Goal: Transaction & Acquisition: Subscribe to service/newsletter

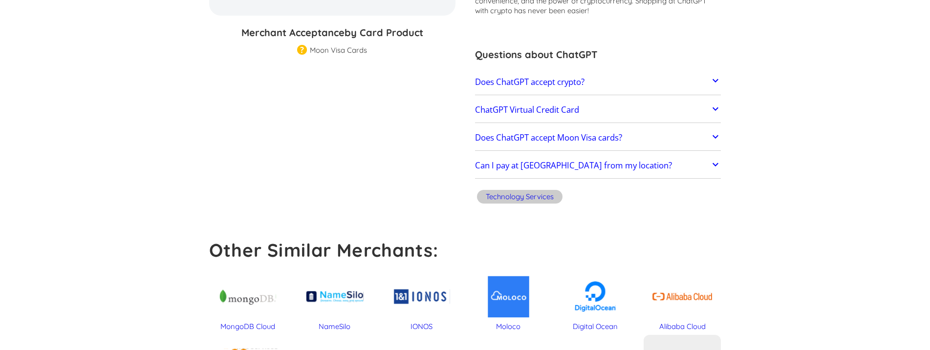
scroll to position [244, 0]
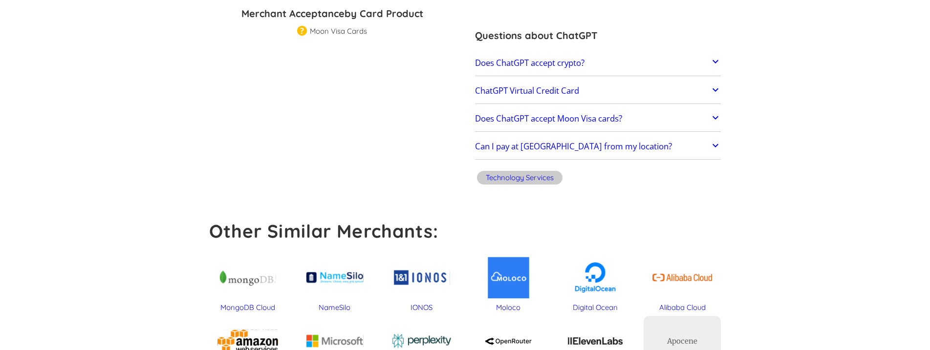
click at [663, 53] on link "Does ChatGPT accept crypto?" at bounding box center [598, 63] width 246 height 21
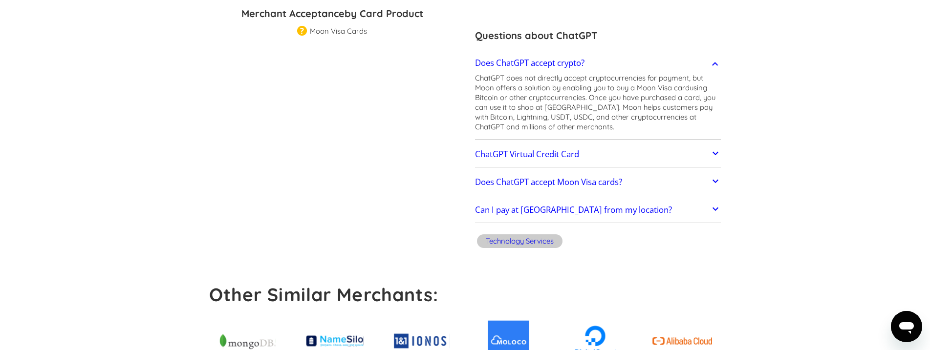
scroll to position [0, 0]
click at [691, 61] on link "Does ChatGPT accept crypto?" at bounding box center [598, 63] width 246 height 21
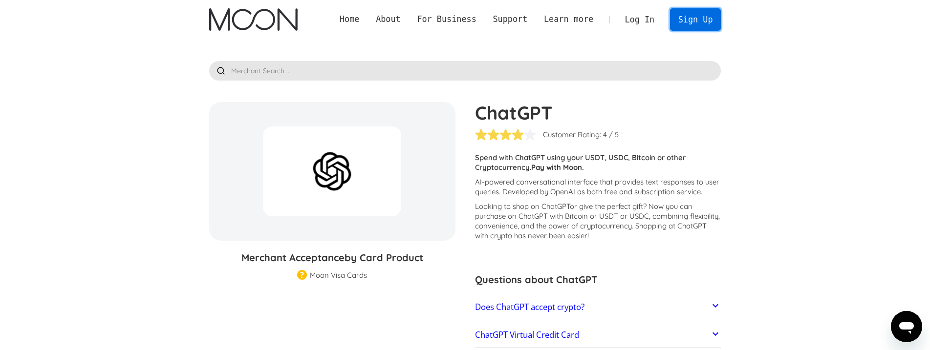
click at [706, 17] on link "Sign Up" at bounding box center [695, 19] width 51 height 22
click at [690, 20] on link "Sign Up" at bounding box center [695, 19] width 51 height 22
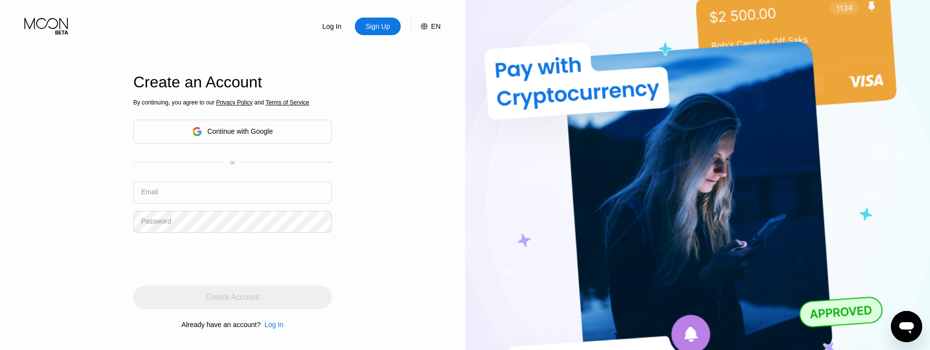
click at [196, 188] on input "text" at bounding box center [232, 193] width 198 height 22
paste input "kurkoscar1@outlook.com"
type input "kurkoscar1@outlook.com"
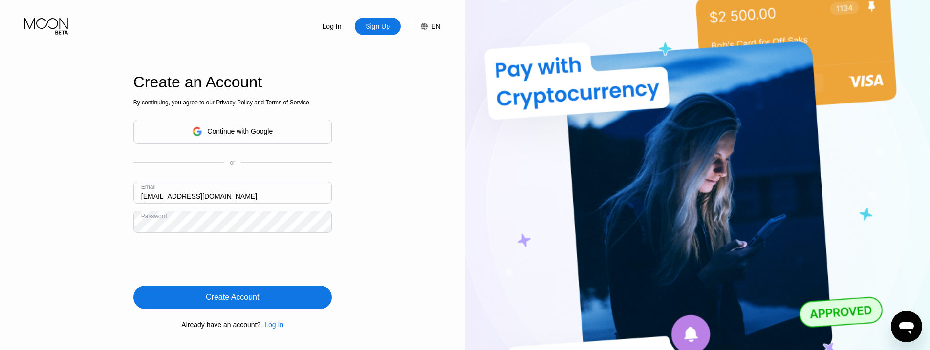
click at [224, 305] on div "Create Account" at bounding box center [232, 297] width 198 height 23
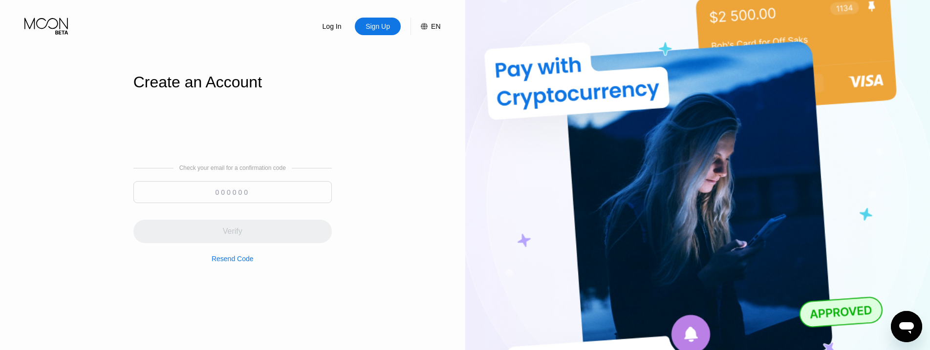
click at [234, 191] on input at bounding box center [232, 192] width 198 height 22
paste input "234796"
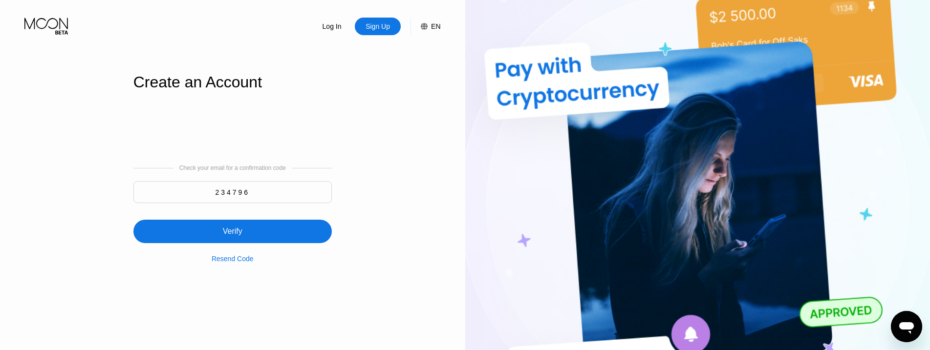
type input "234796"
drag, startPoint x: 236, startPoint y: 228, endPoint x: 321, endPoint y: 247, distance: 87.1
click at [237, 228] on div "Verify" at bounding box center [233, 232] width 20 height 10
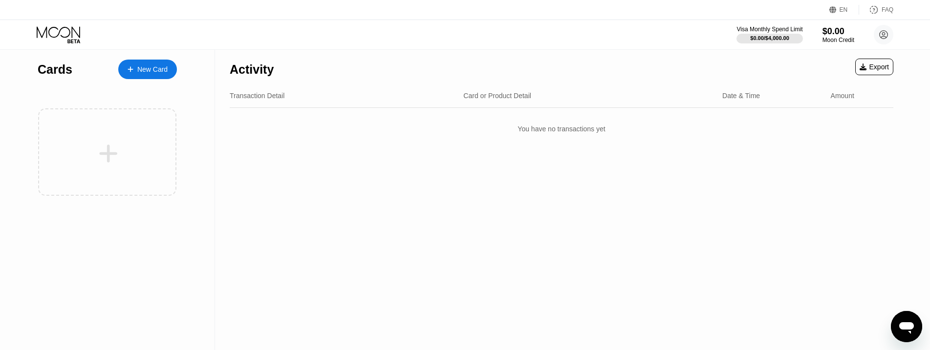
click at [128, 62] on div "New Card" at bounding box center [147, 70] width 59 height 20
